Goal: Use online tool/utility: Utilize a website feature to perform a specific function

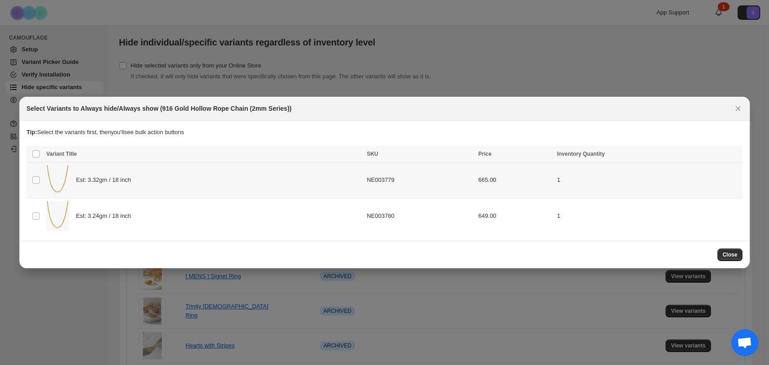
click at [41, 179] on td "Select product variant" at bounding box center [35, 180] width 17 height 36
click at [595, 155] on span "Always show" at bounding box center [582, 154] width 34 height 7
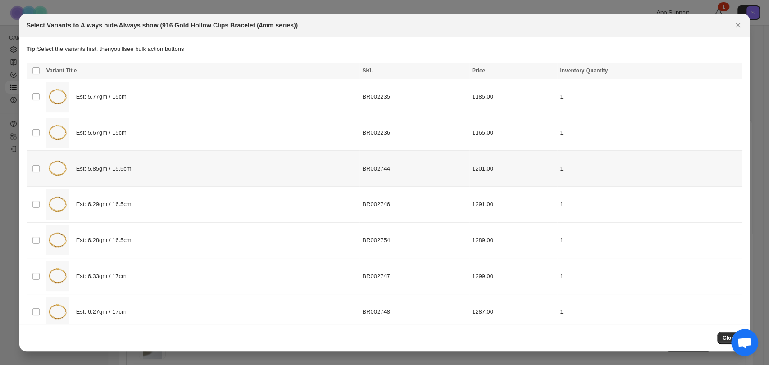
click at [32, 162] on td "Select product variant" at bounding box center [35, 169] width 17 height 36
click at [598, 73] on button "Always show" at bounding box center [581, 71] width 41 height 11
